Goal: Transaction & Acquisition: Purchase product/service

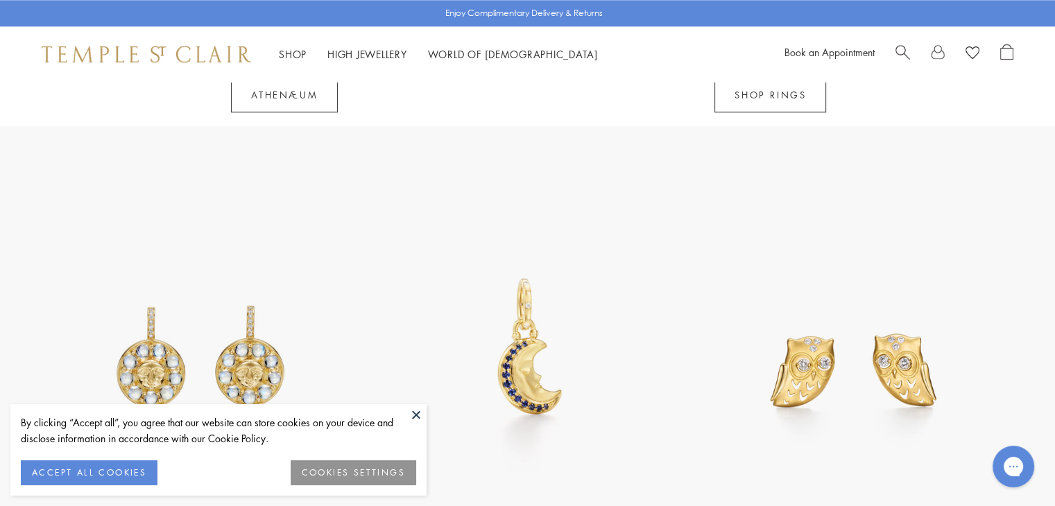
scroll to position [1749, 0]
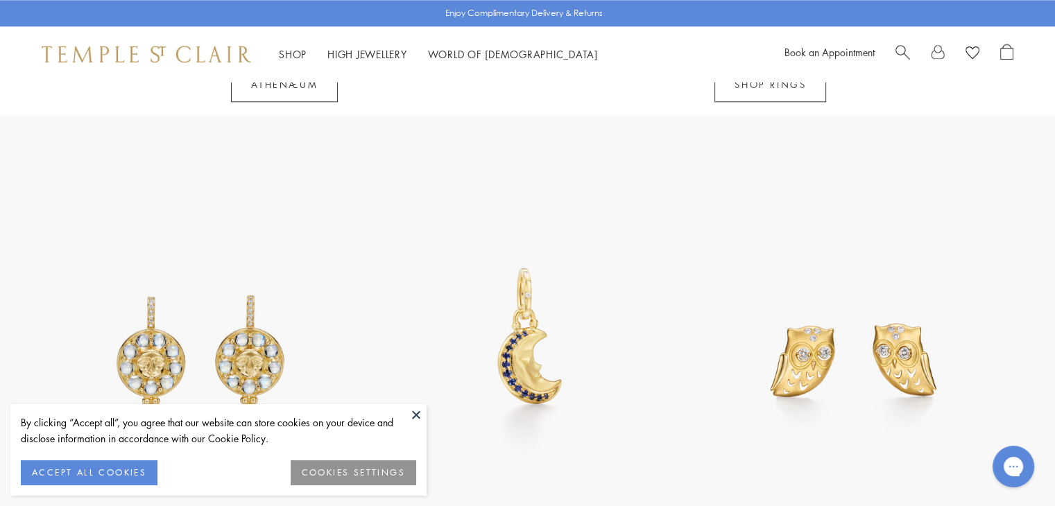
drag, startPoint x: 1064, startPoint y: 42, endPoint x: 1063, endPoint y: 229, distance: 186.5
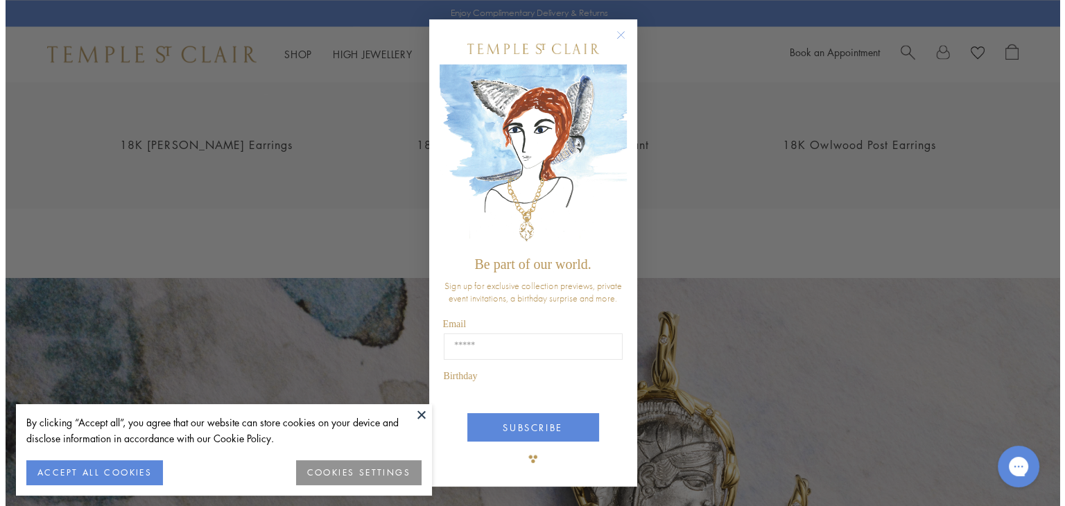
scroll to position [2138, 0]
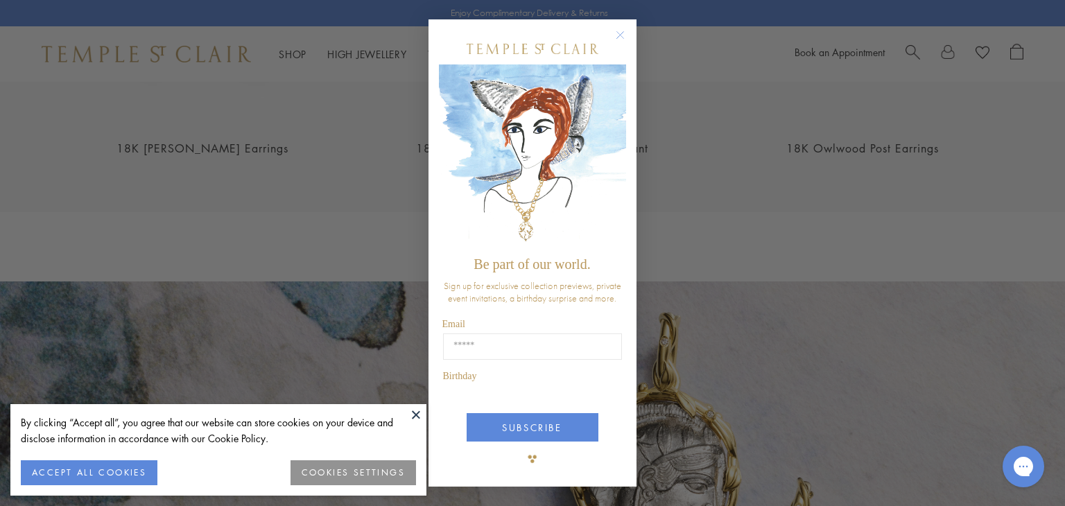
drag, startPoint x: 1057, startPoint y: 223, endPoint x: 663, endPoint y: 156, distance: 400.2
click at [1054, 277] on html "By clicking “Accept all”, you agree that our website can store cookies on your …" at bounding box center [532, 175] width 1065 height 4627
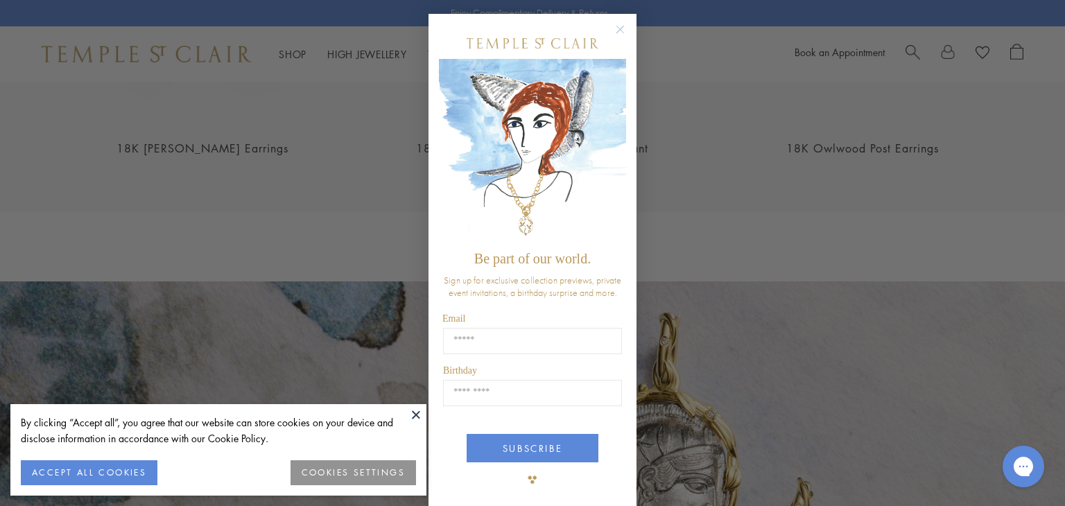
click at [620, 31] on circle "Close dialog" at bounding box center [620, 29] width 17 height 17
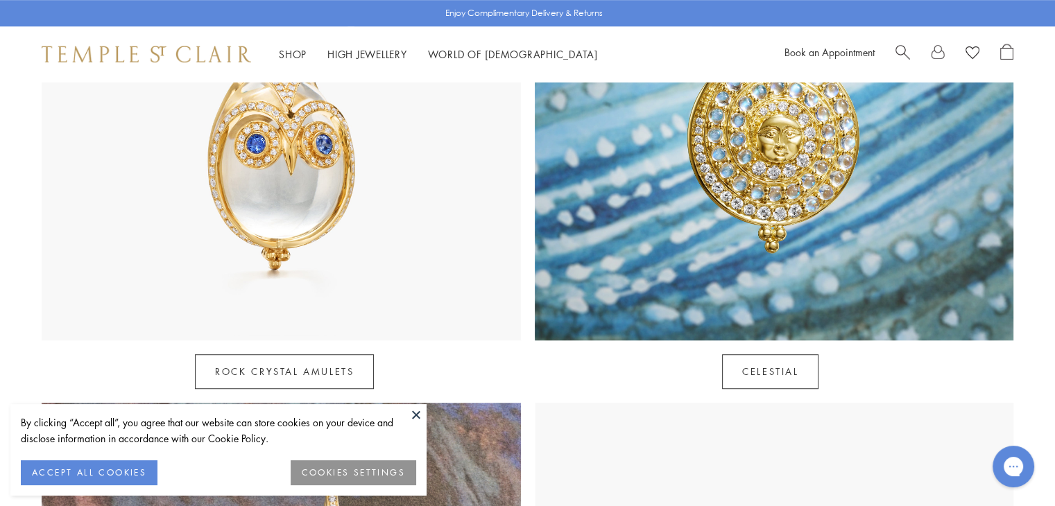
scroll to position [926, 0]
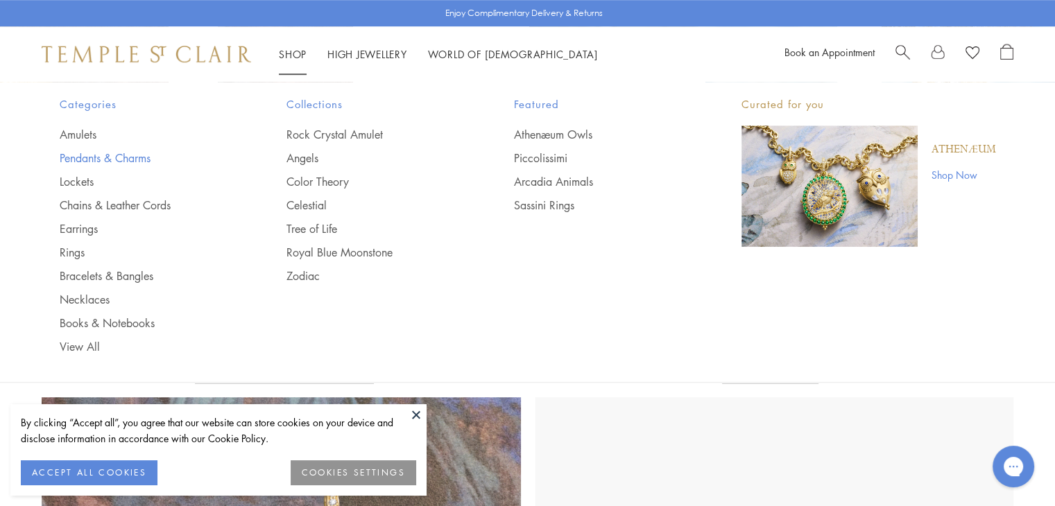
click at [129, 156] on link "Pendants & Charms" at bounding box center [146, 157] width 172 height 15
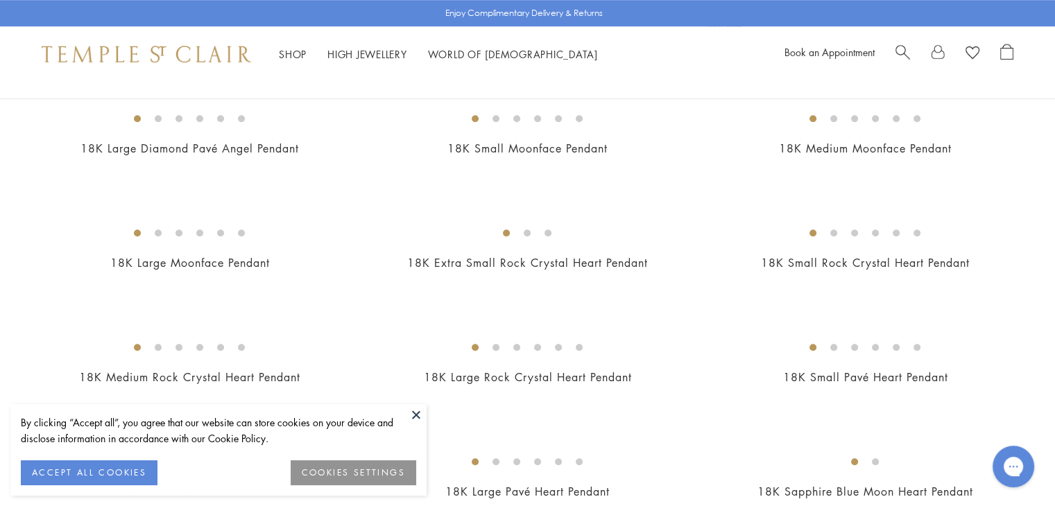
drag, startPoint x: 1056, startPoint y: 19, endPoint x: 1064, endPoint y: 68, distance: 49.9
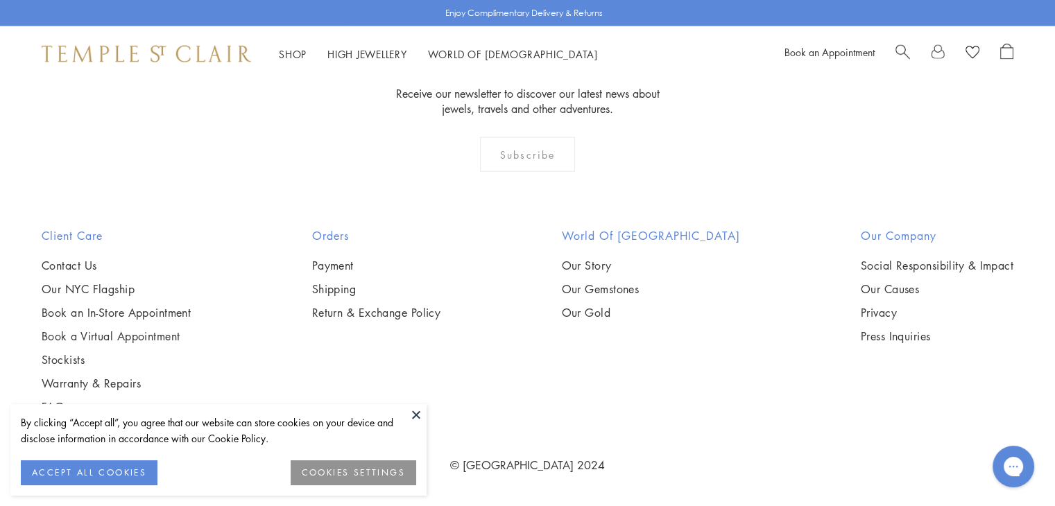
scroll to position [8643, 0]
click at [899, 44] on span "Search" at bounding box center [902, 51] width 15 height 15
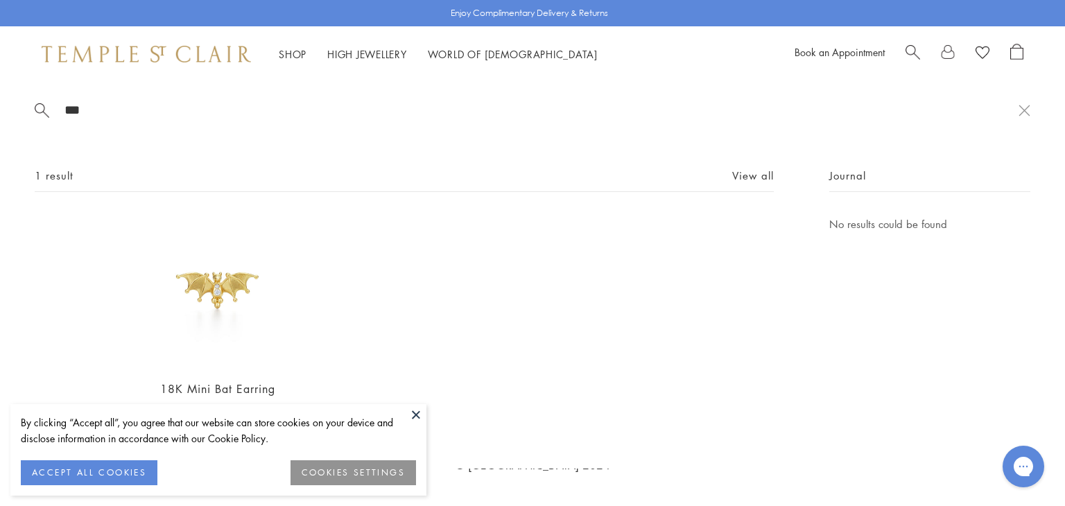
type input "***"
click at [207, 274] on img at bounding box center [217, 292] width 152 height 152
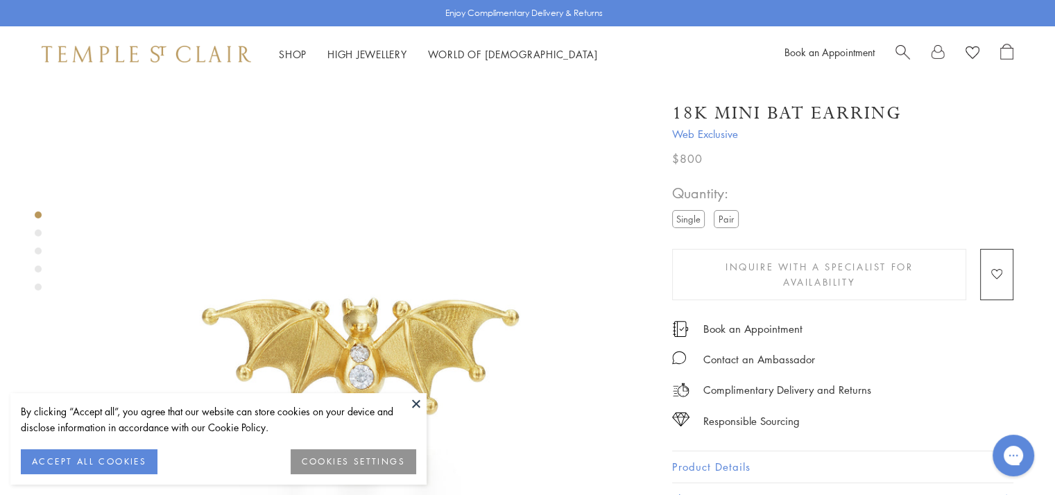
click at [419, 401] on button at bounding box center [416, 403] width 21 height 21
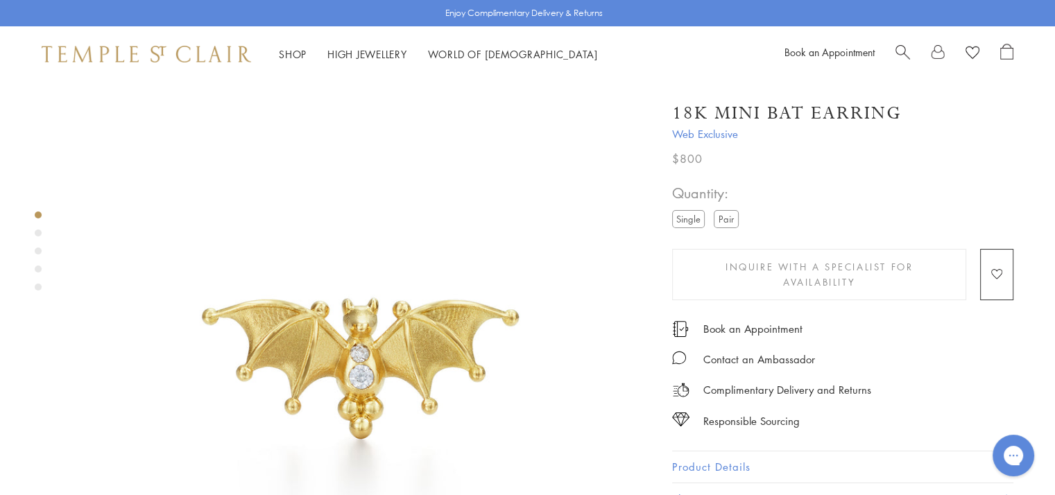
click at [38, 235] on div "Product gallery navigation" at bounding box center [38, 233] width 7 height 7
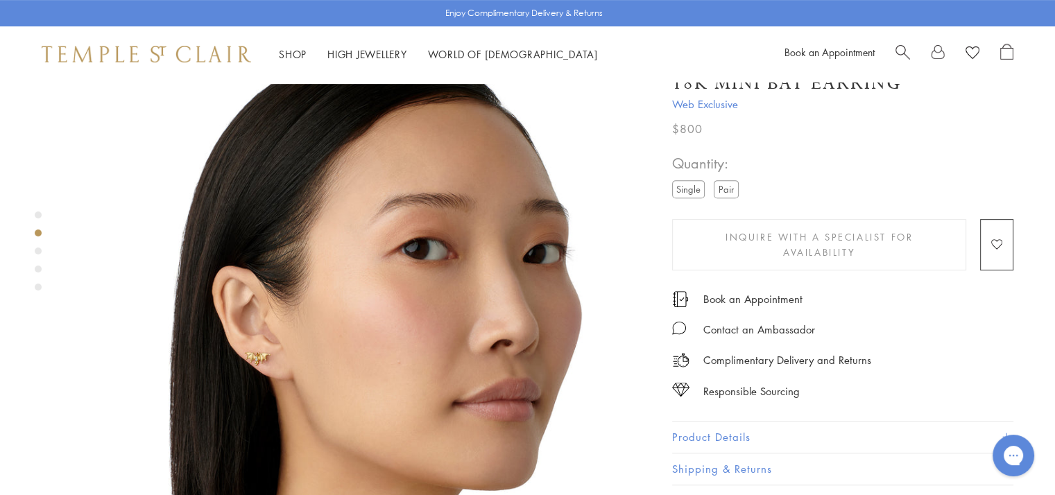
scroll to position [609, 0]
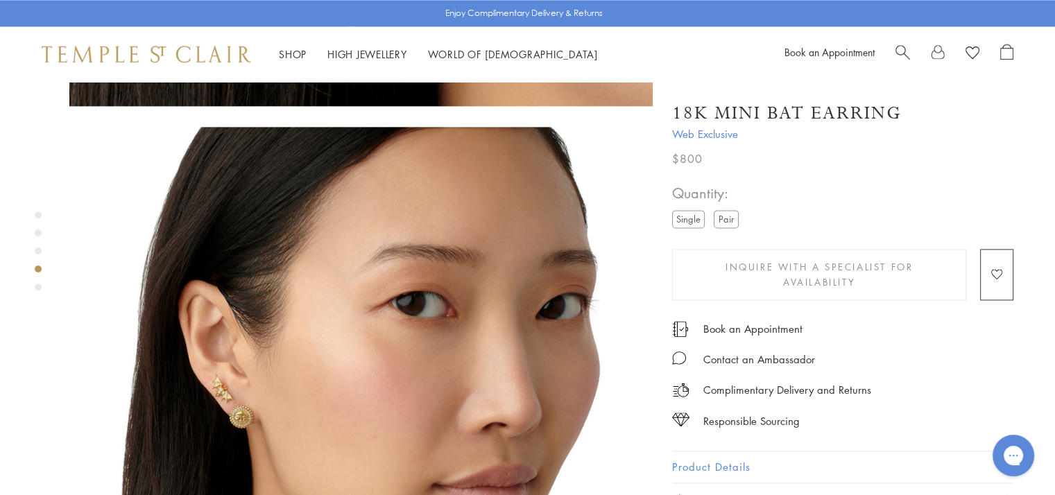
scroll to position [1751, 0]
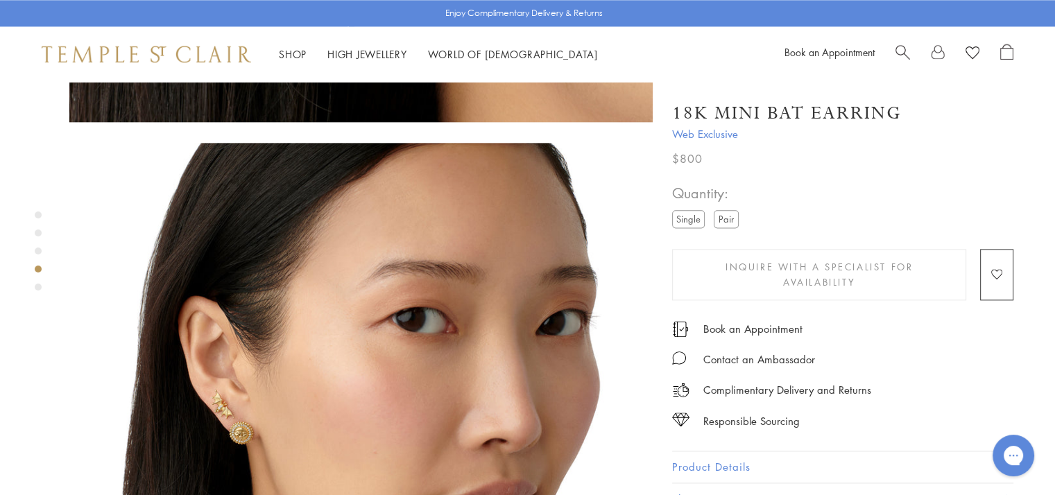
click at [729, 220] on label "Pair" at bounding box center [726, 218] width 25 height 17
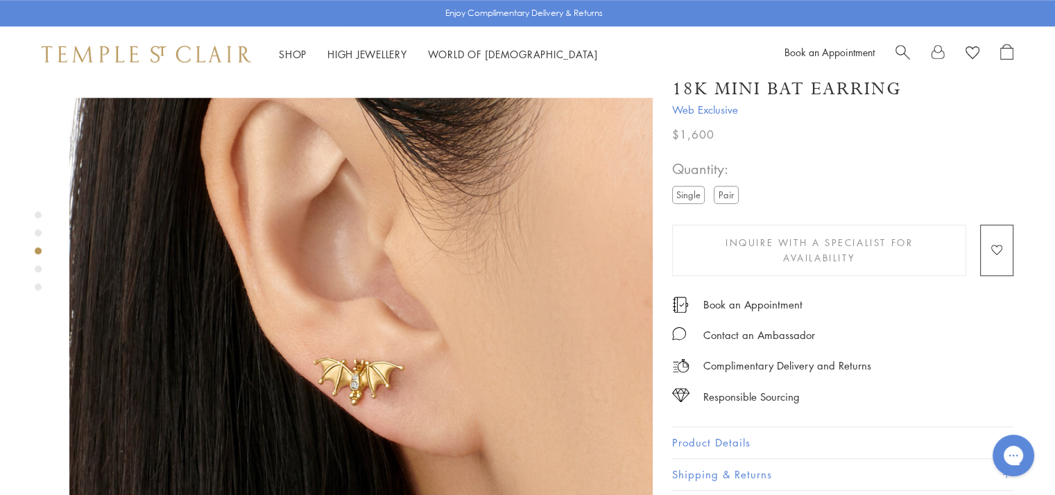
scroll to position [1186, 0]
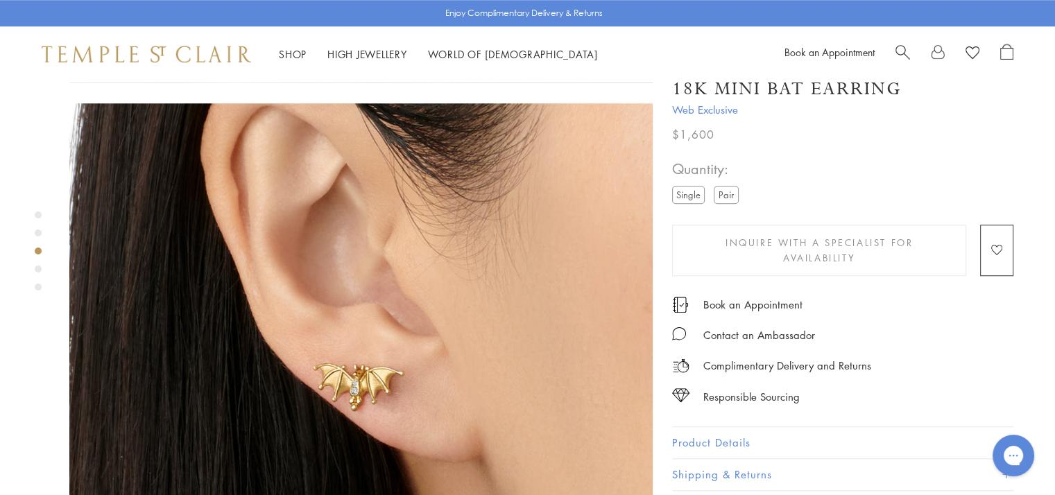
click at [685, 195] on label "Single" at bounding box center [688, 194] width 33 height 17
click at [903, 52] on span "Search" at bounding box center [902, 51] width 15 height 15
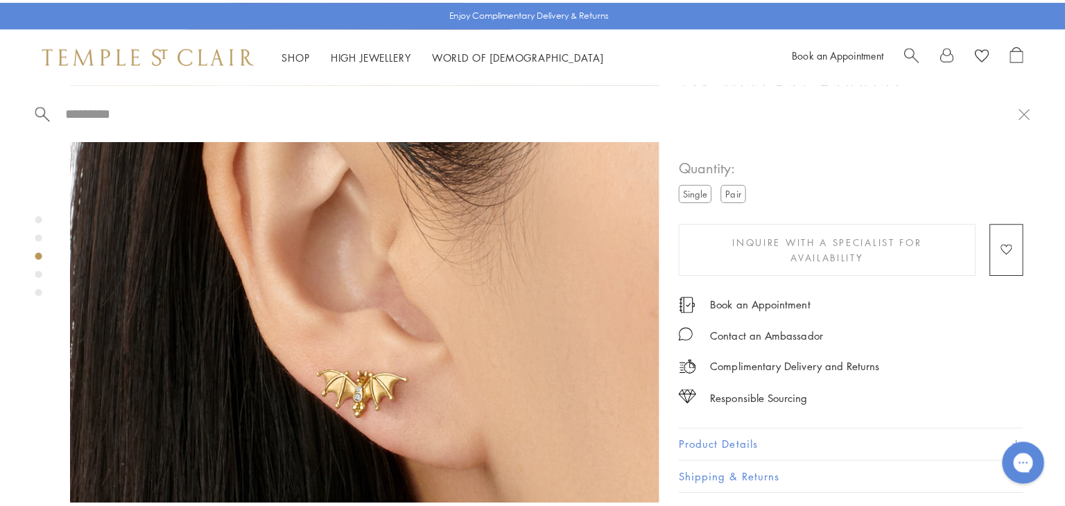
scroll to position [1197, 0]
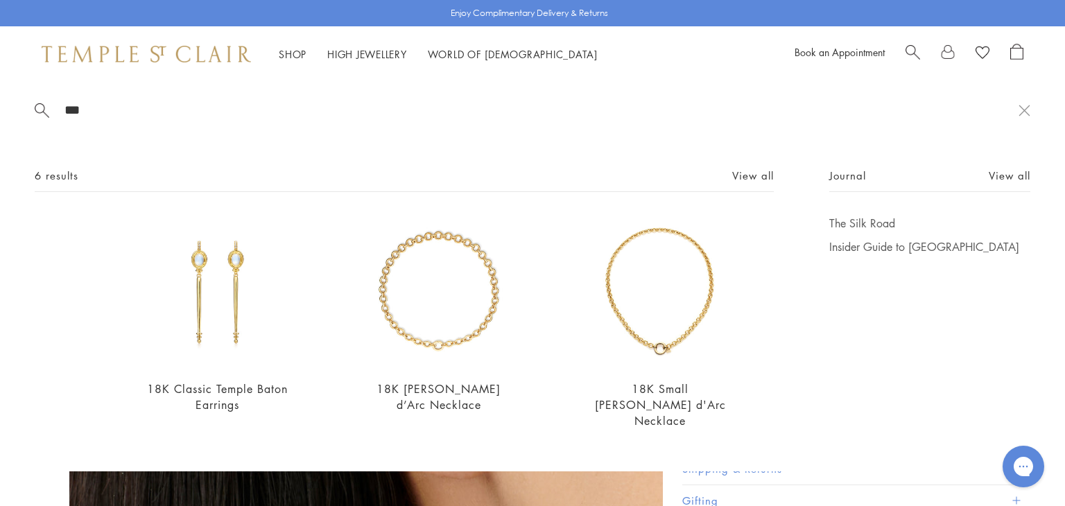
type input "***"
click at [907, 46] on span "Search" at bounding box center [913, 51] width 15 height 15
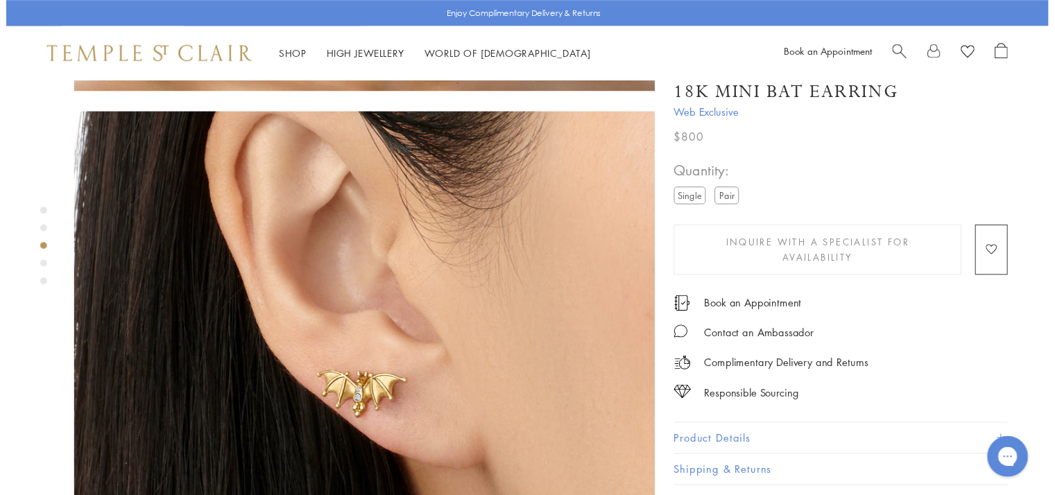
scroll to position [1186, 0]
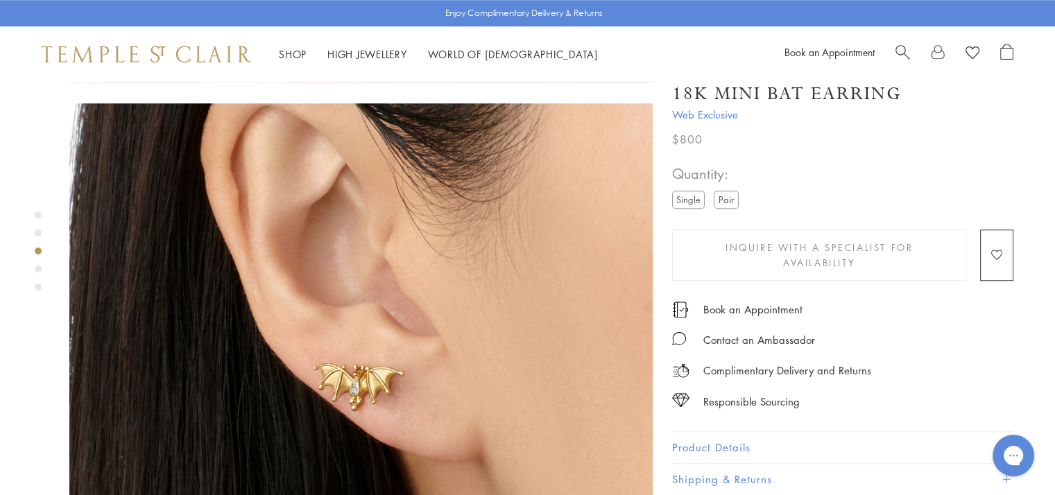
click at [907, 46] on span "Search" at bounding box center [902, 51] width 15 height 15
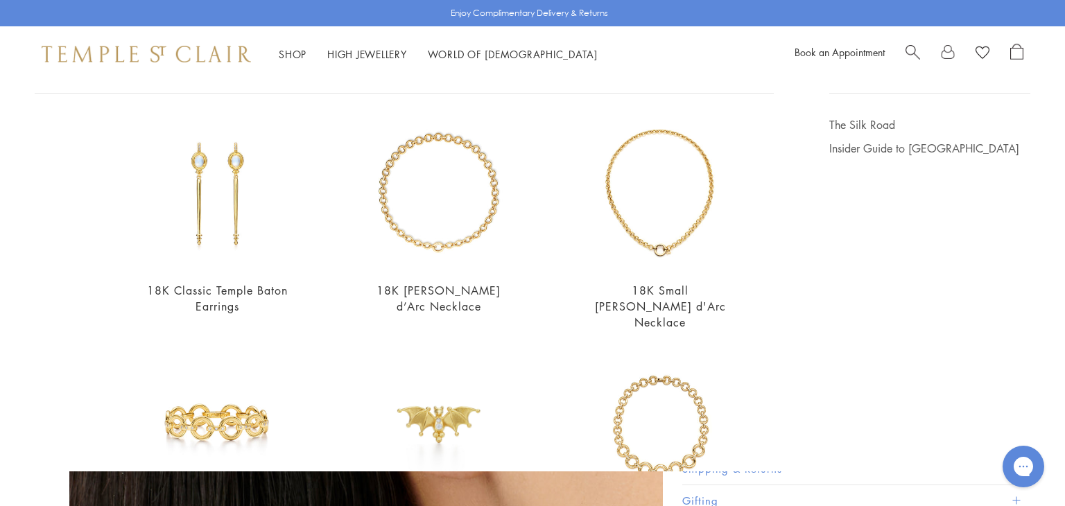
scroll to position [83, 0]
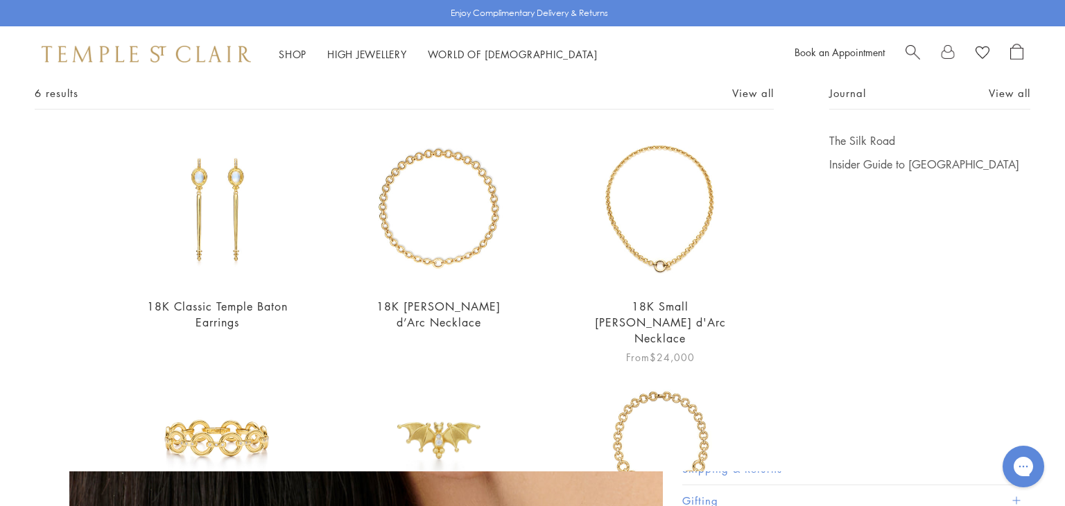
click at [671, 214] on img at bounding box center [661, 209] width 152 height 152
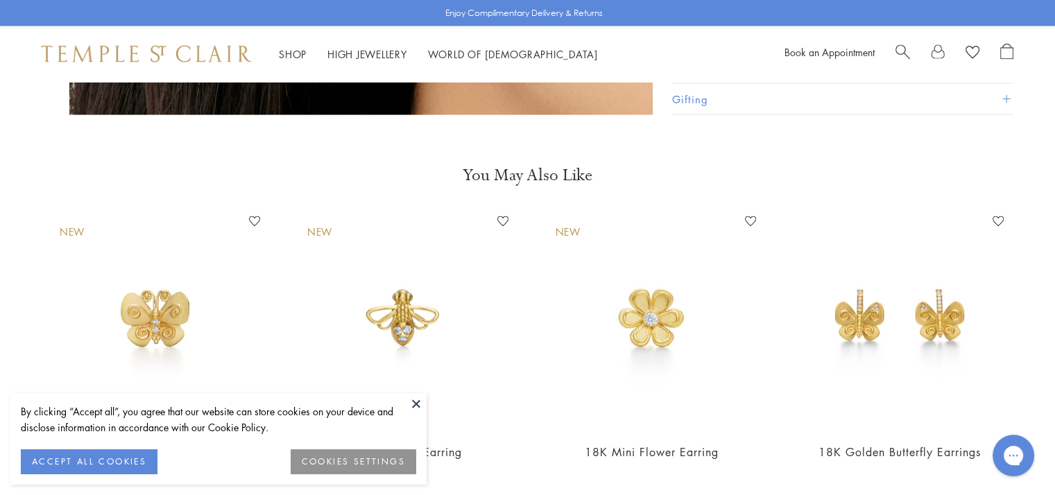
scroll to position [2940, 0]
